Goal: Task Accomplishment & Management: Manage account settings

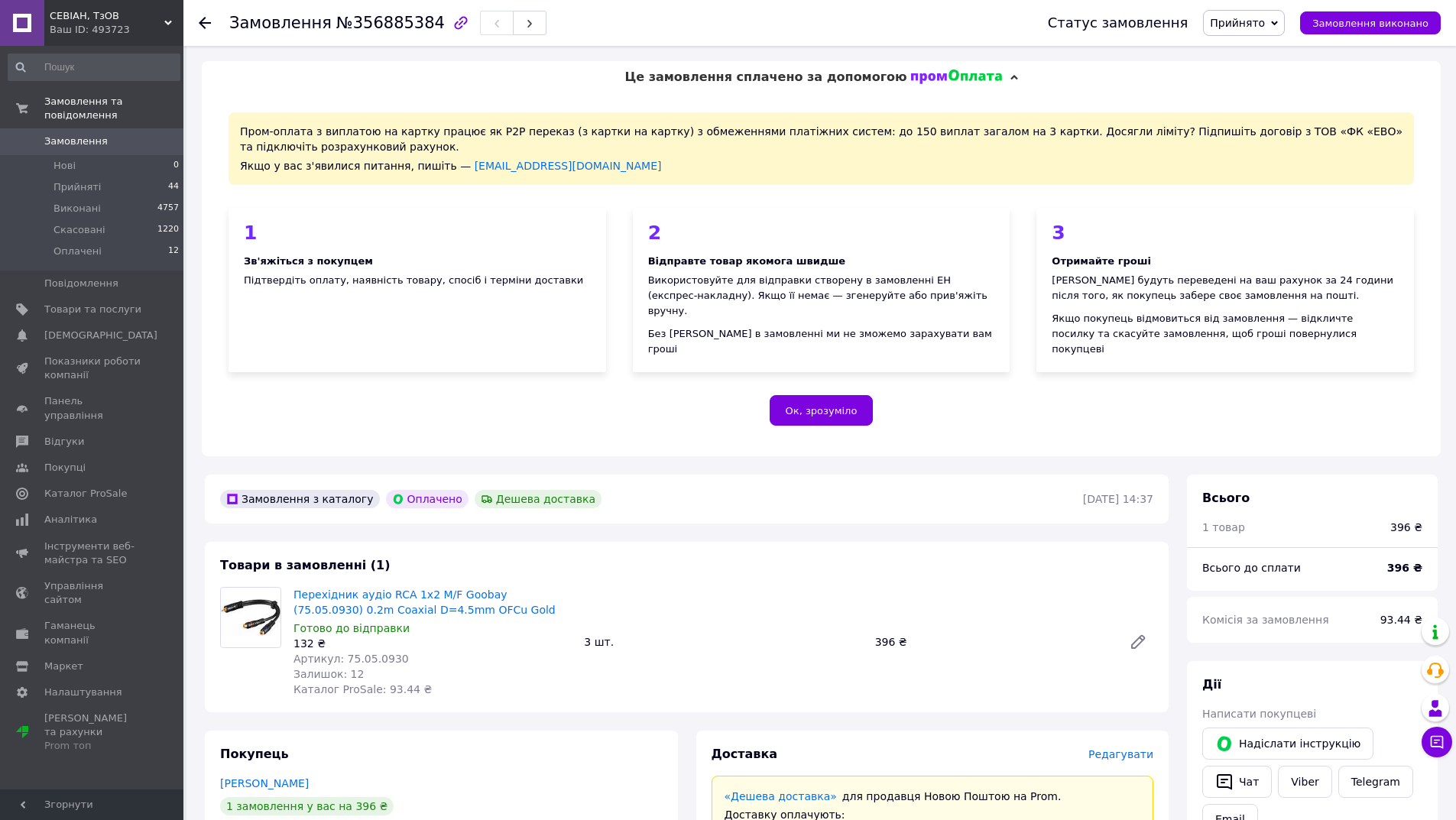
click at [205, 24] on use at bounding box center [205, 23] width 12 height 12
